Goal: Communication & Community: Connect with others

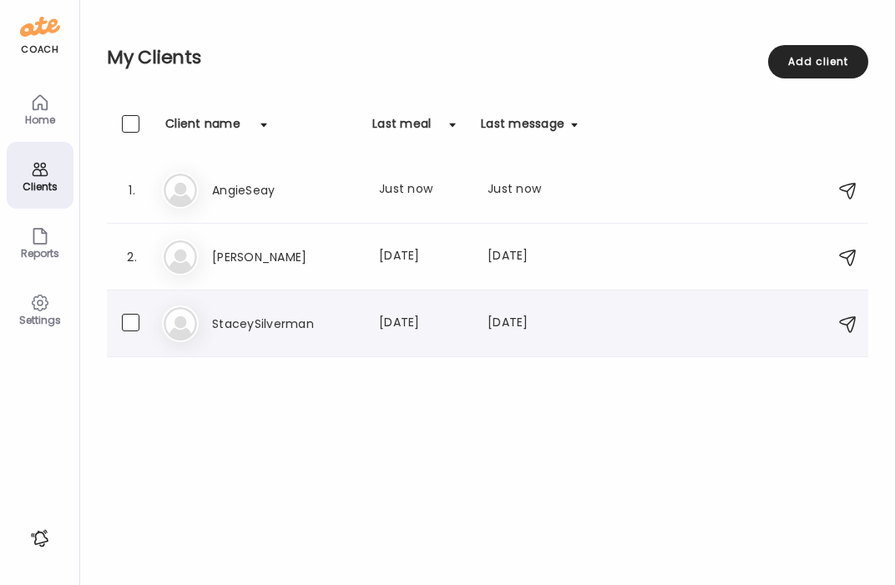
click at [256, 331] on h3 "StaceySilverman" at bounding box center [285, 324] width 147 height 20
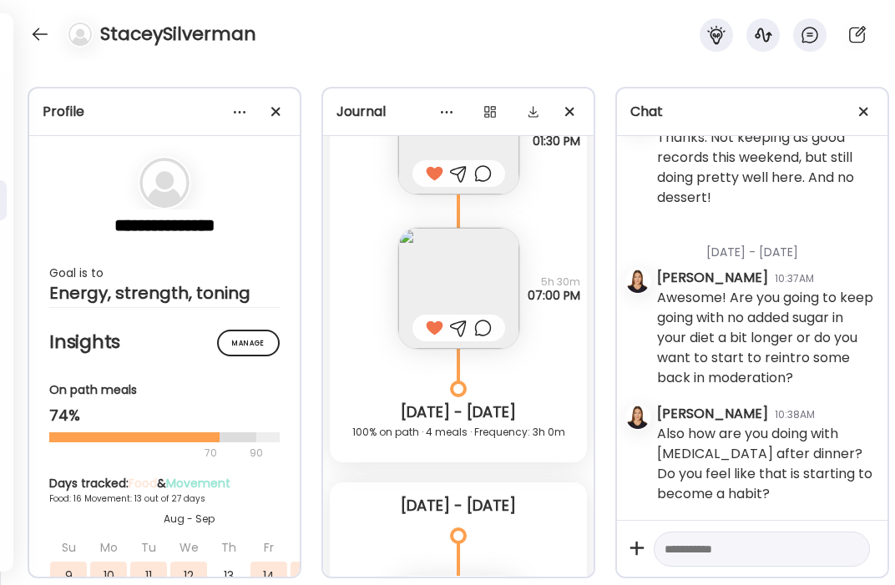
scroll to position [20187, 0]
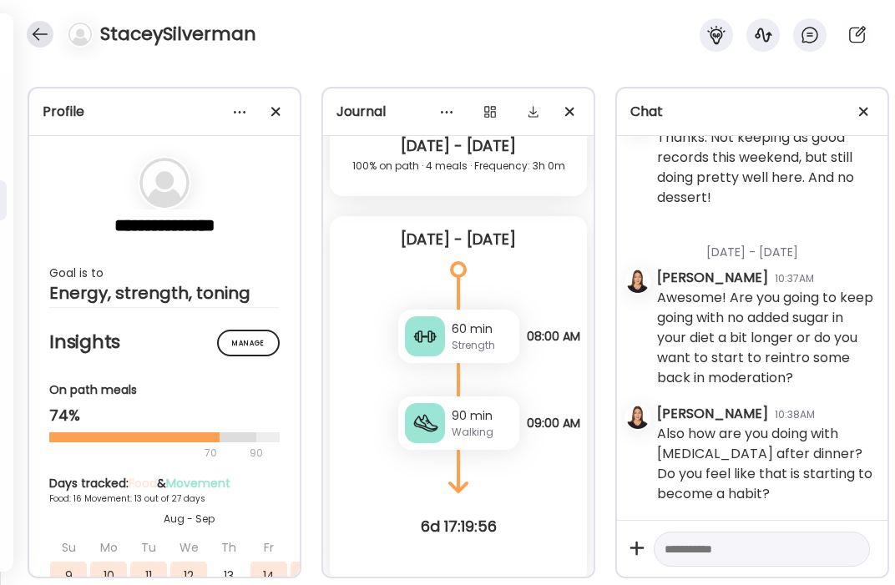
click at [45, 34] on div at bounding box center [40, 34] width 27 height 27
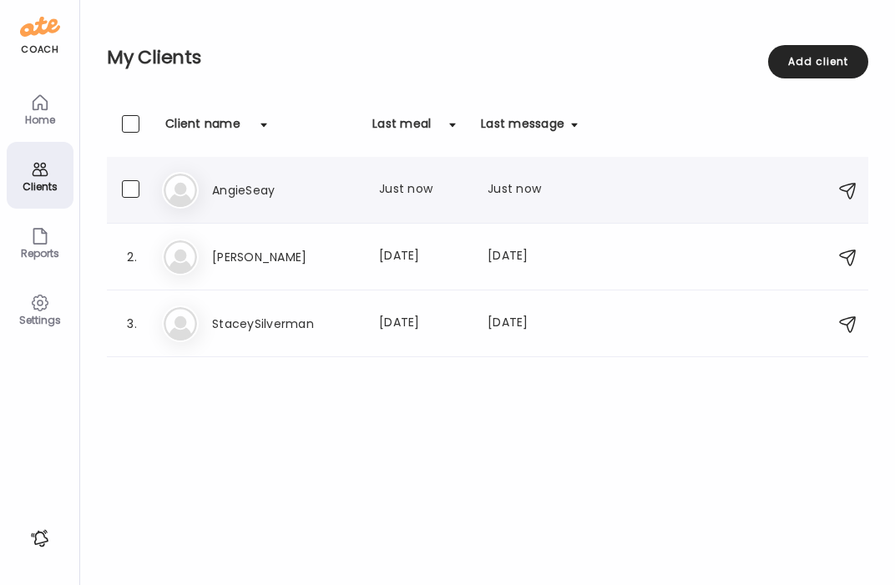
click at [268, 184] on h3 "AngieSeay" at bounding box center [285, 190] width 147 height 20
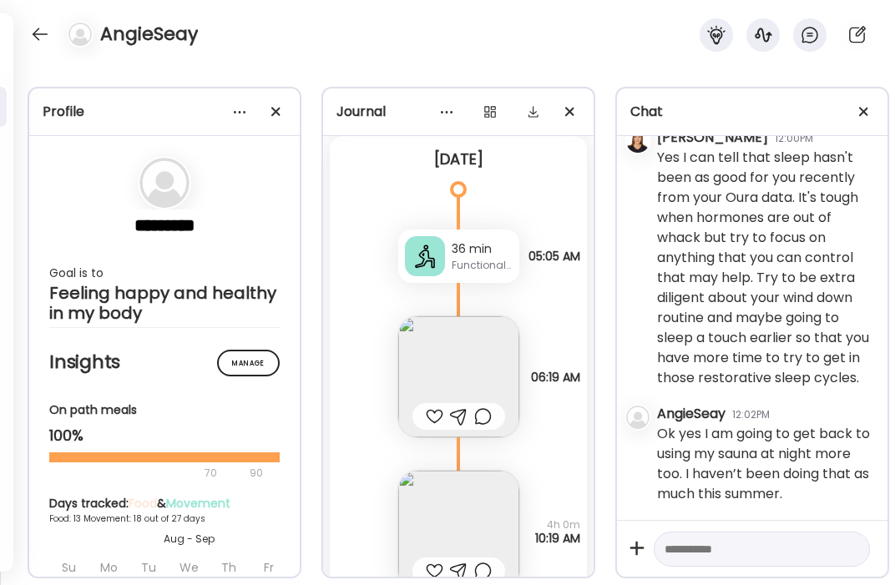
scroll to position [19201, 0]
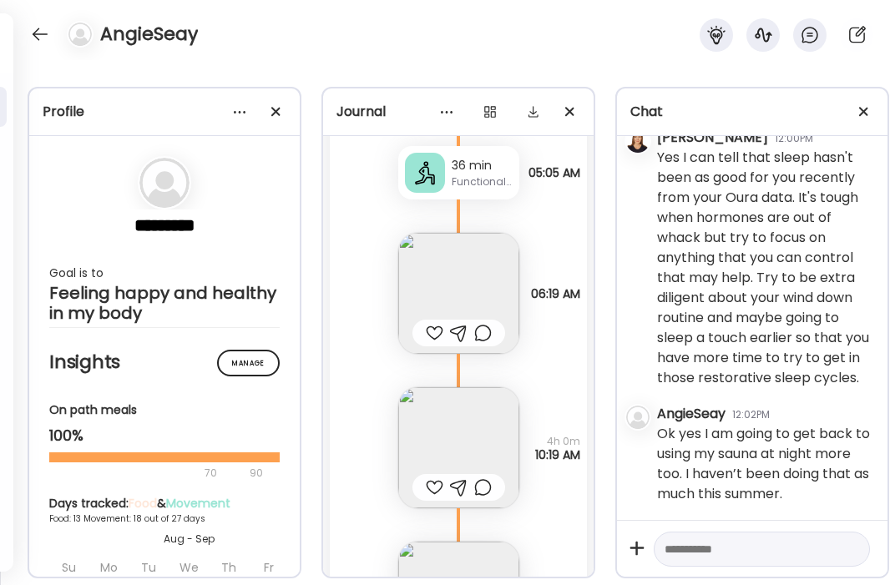
click at [435, 323] on div at bounding box center [435, 333] width 18 height 20
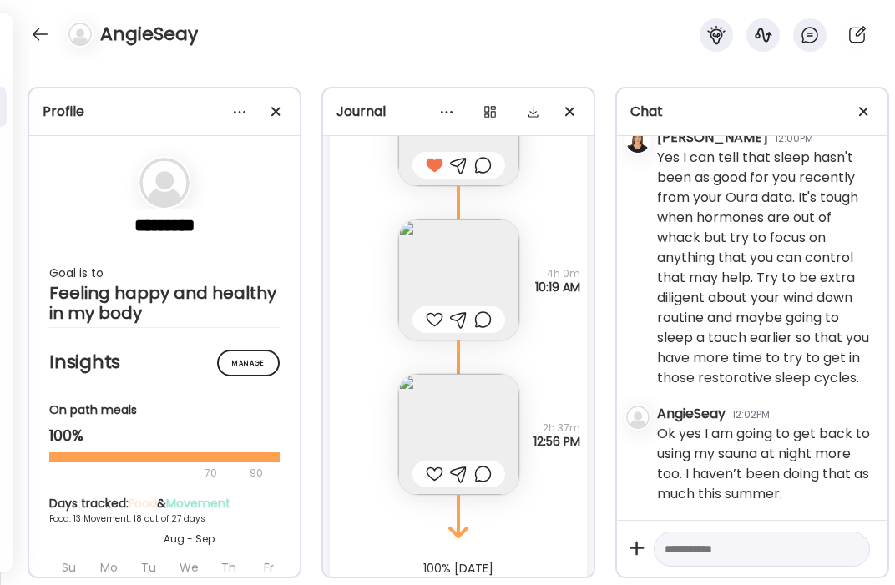
scroll to position [19364, 0]
click at [776, 547] on textarea at bounding box center [746, 549] width 164 height 20
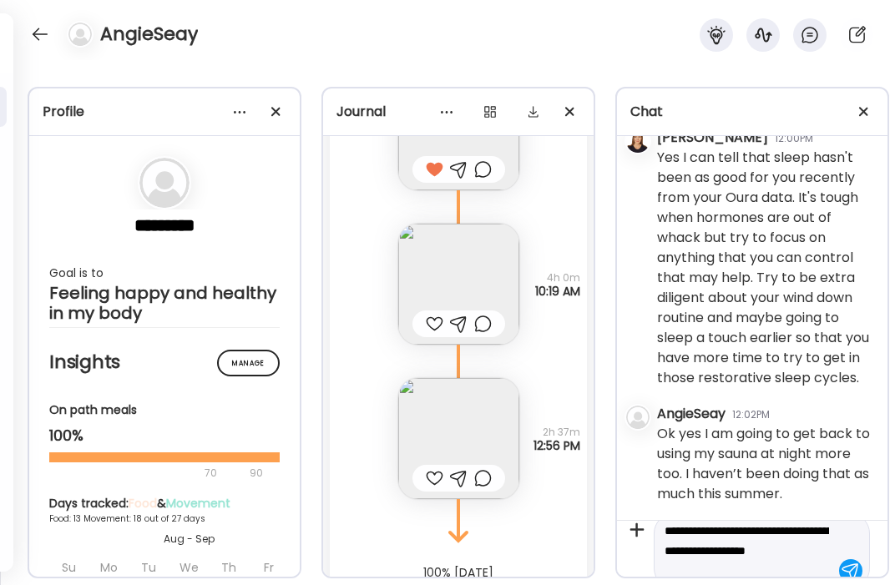
scroll to position [0, 0]
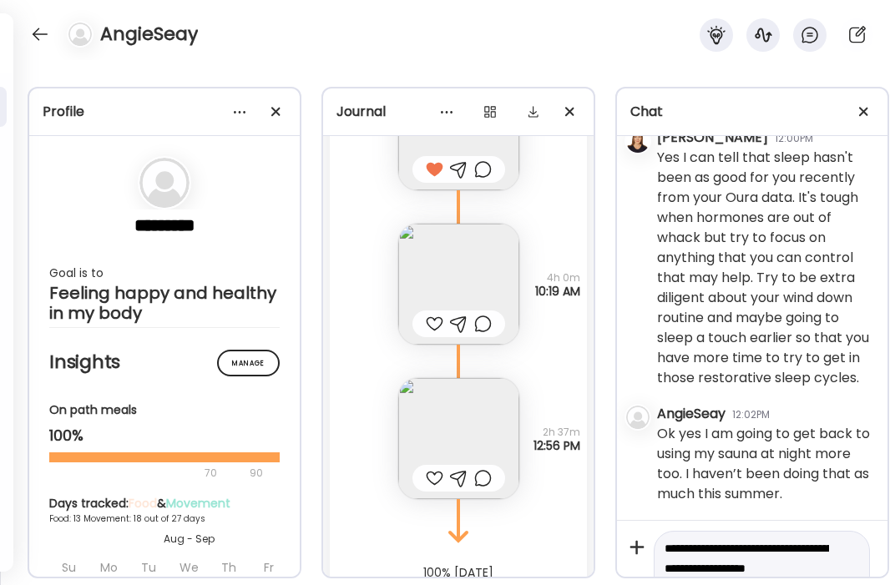
drag, startPoint x: 716, startPoint y: 550, endPoint x: 748, endPoint y: 546, distance: 32.0
click at [748, 546] on textarea "**********" at bounding box center [746, 568] width 164 height 60
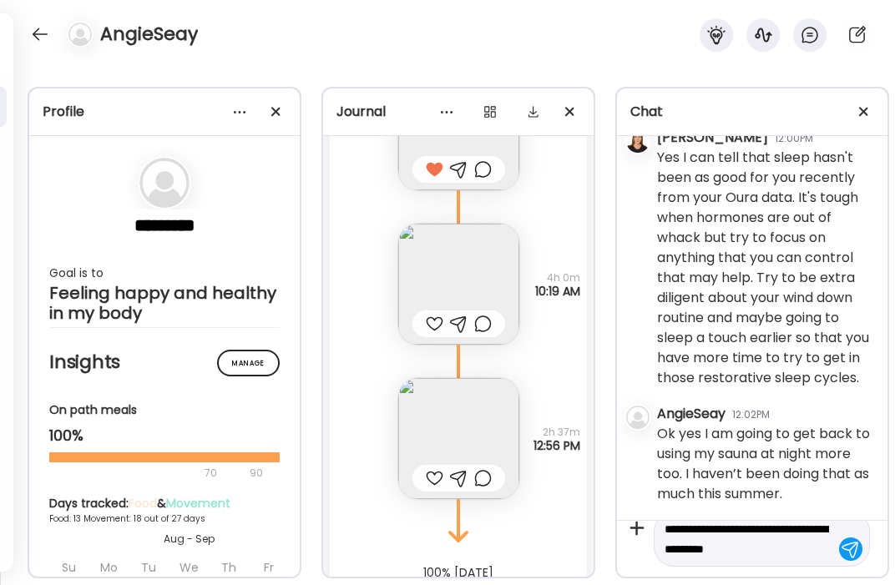
click at [734, 552] on textarea "**********" at bounding box center [746, 539] width 164 height 40
click at [729, 553] on textarea "**********" at bounding box center [746, 529] width 164 height 60
type textarea "**********"
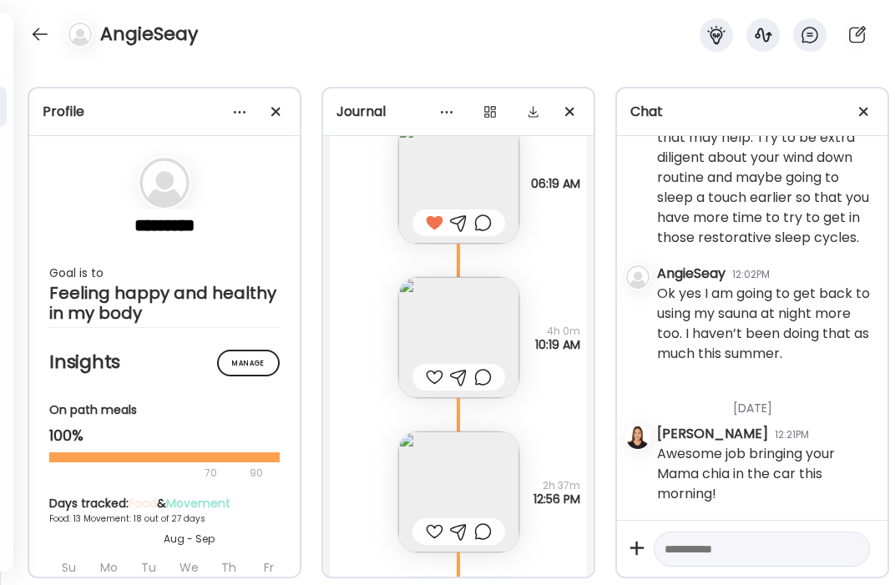
scroll to position [19308, 0]
click at [468, 284] on img at bounding box center [458, 340] width 121 height 121
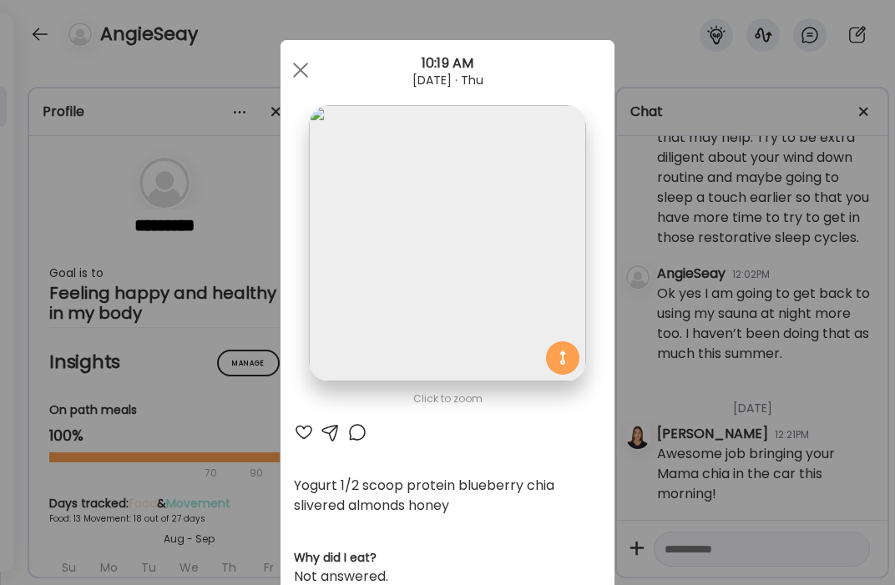
click at [309, 439] on div at bounding box center [304, 432] width 20 height 20
click at [299, 64] on div at bounding box center [300, 69] width 33 height 33
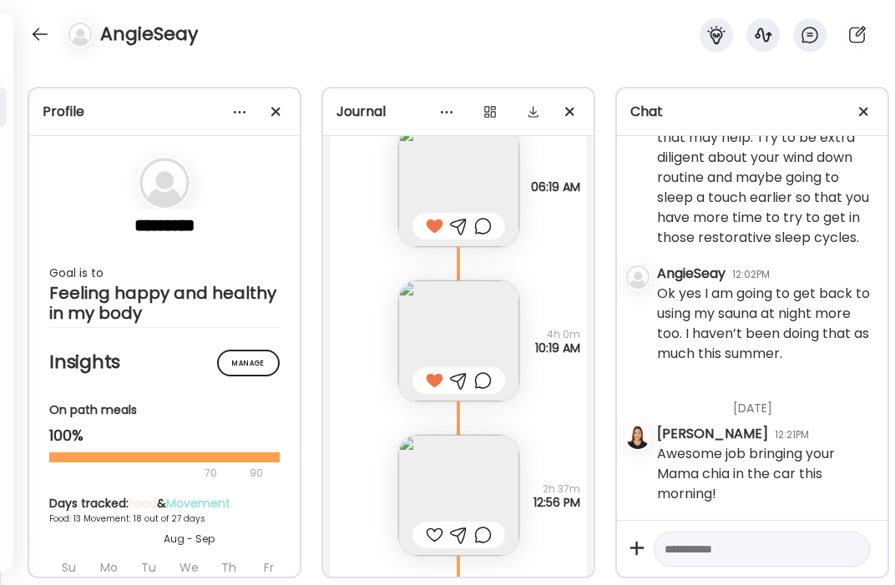
click at [456, 483] on img at bounding box center [458, 495] width 121 height 121
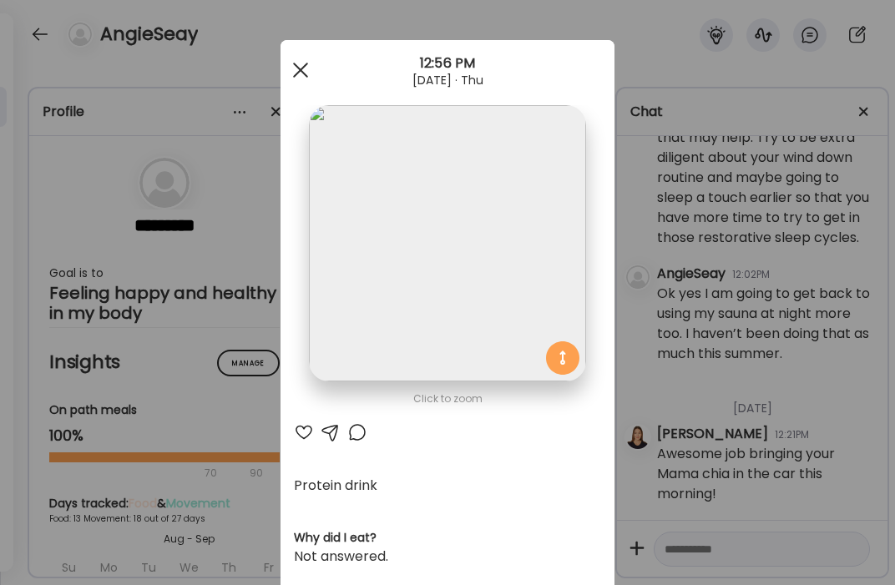
click at [297, 77] on div at bounding box center [300, 69] width 33 height 33
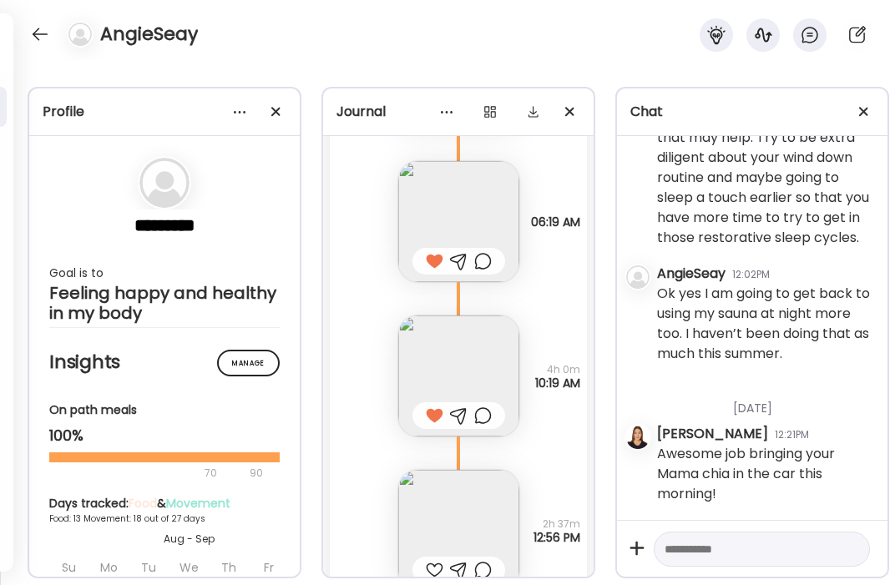
scroll to position [19407, 0]
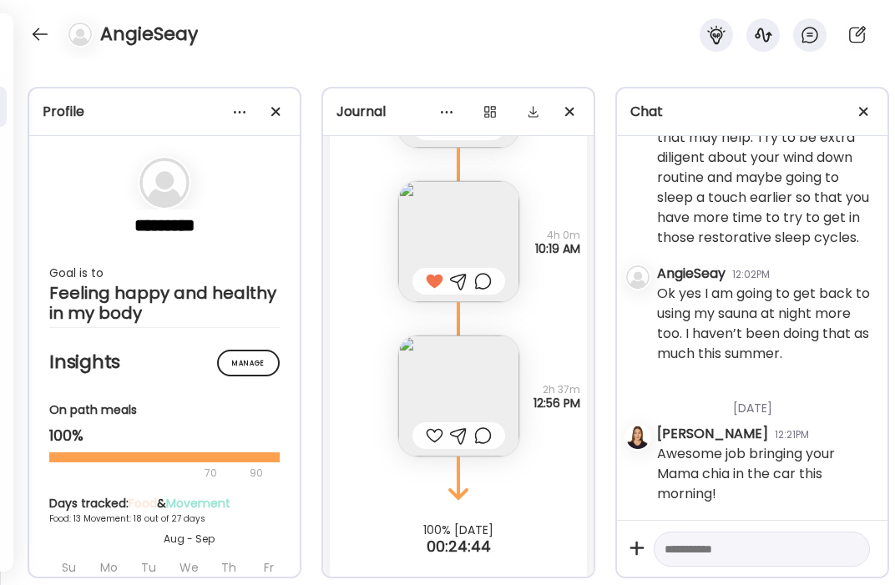
click at [436, 426] on div at bounding box center [435, 436] width 18 height 20
click at [27, 35] on div at bounding box center [40, 34] width 27 height 27
